Goal: Information Seeking & Learning: Learn about a topic

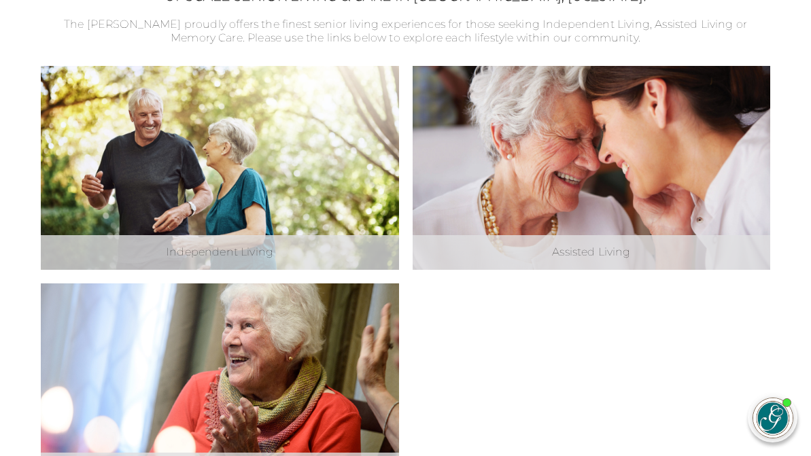
scroll to position [425, 0]
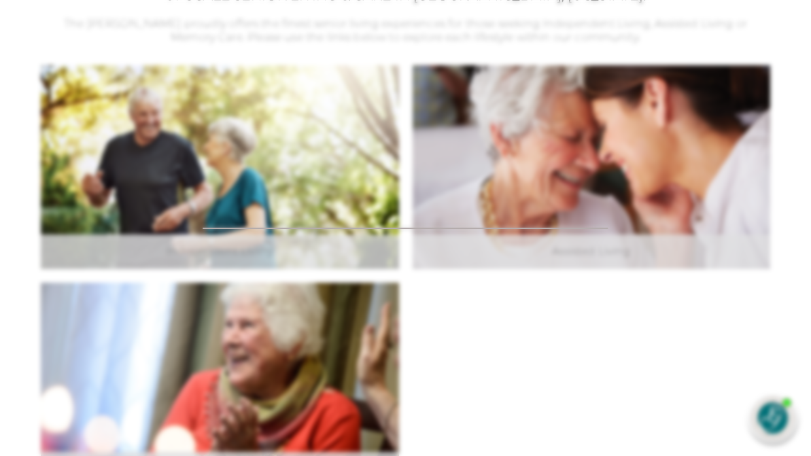
click at [201, 290] on div at bounding box center [405, 228] width 811 height 456
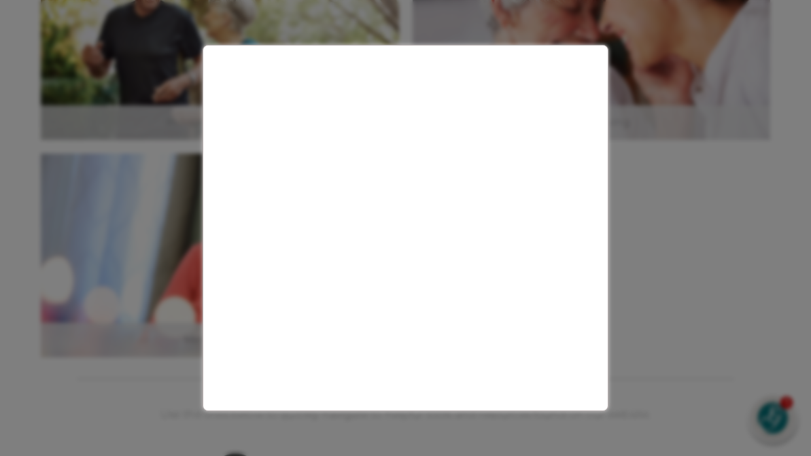
scroll to position [557, 0]
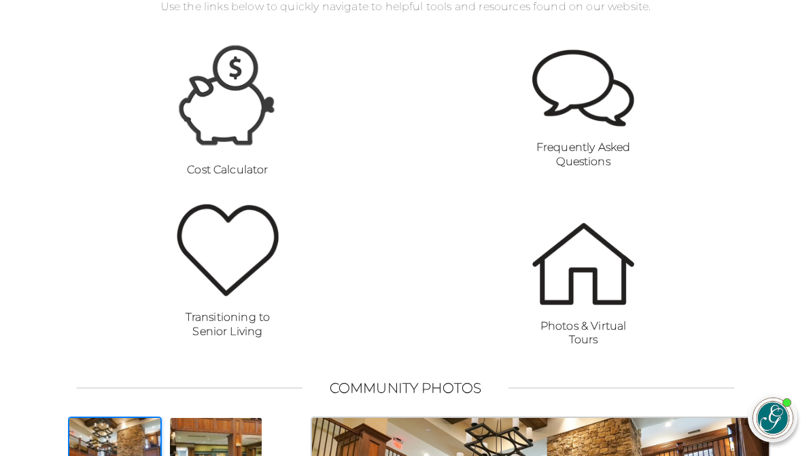
scroll to position [964, 0]
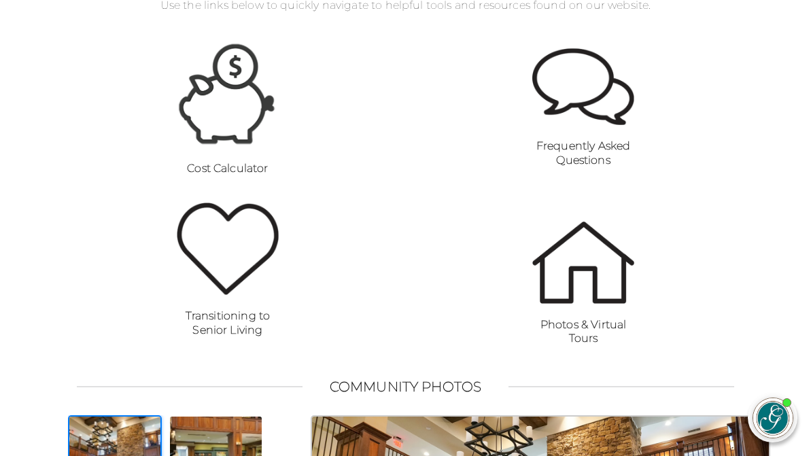
click at [240, 142] on img at bounding box center [228, 93] width 102 height 107
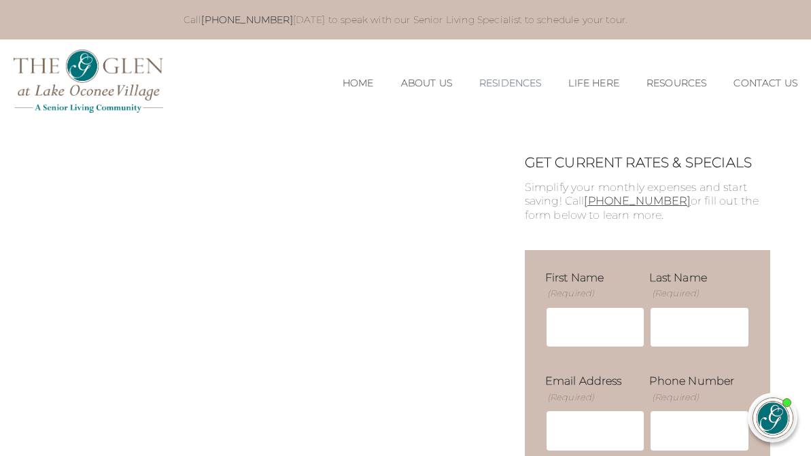
click at [509, 80] on link "Residences" at bounding box center [510, 84] width 63 height 12
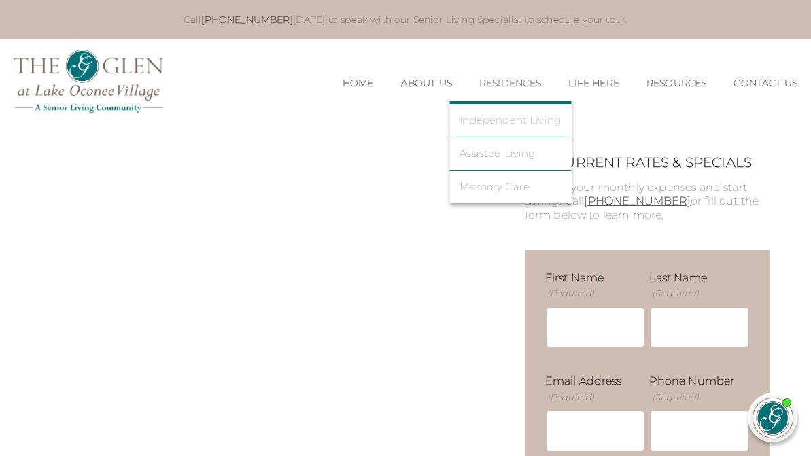
click at [503, 116] on link "Independent Living" at bounding box center [510, 120] width 101 height 12
